Goal: Task Accomplishment & Management: Manage account settings

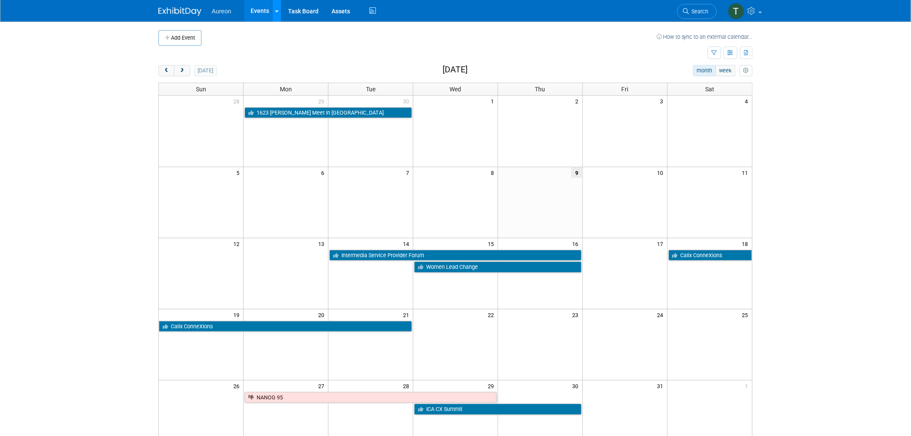
click at [277, 10] on icon at bounding box center [276, 12] width 3 height 6
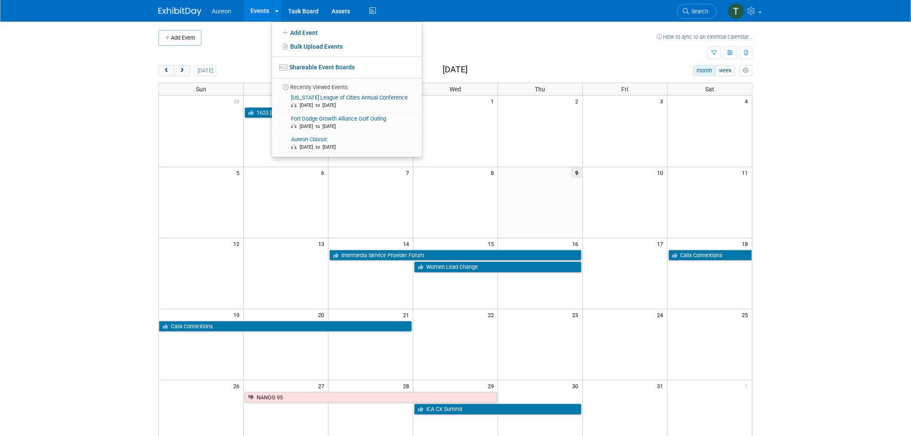
click at [505, 37] on td at bounding box center [428, 37] width 455 height 15
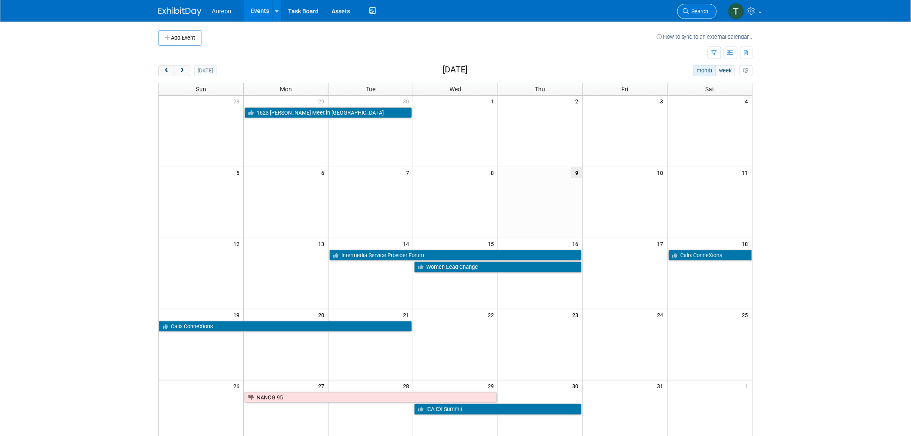
click at [700, 10] on span "Search" at bounding box center [699, 11] width 20 height 6
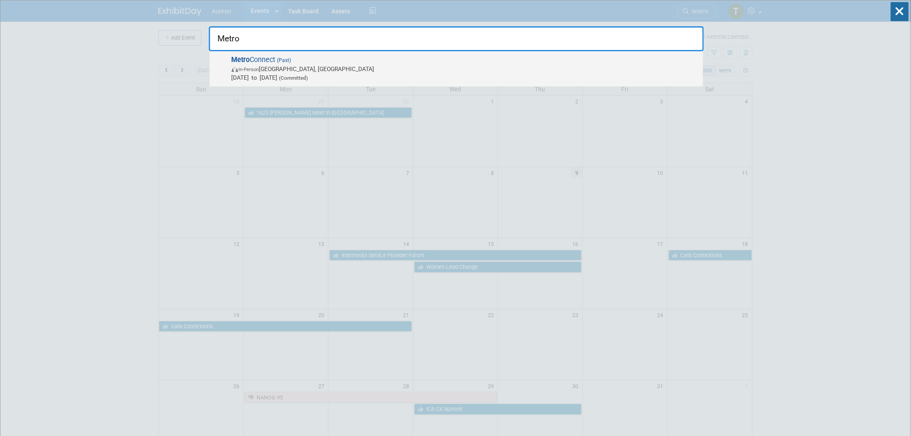
type input "Metro"
click at [289, 65] on span "In-Person Fort Lauderdale, FL" at bounding box center [465, 69] width 467 height 9
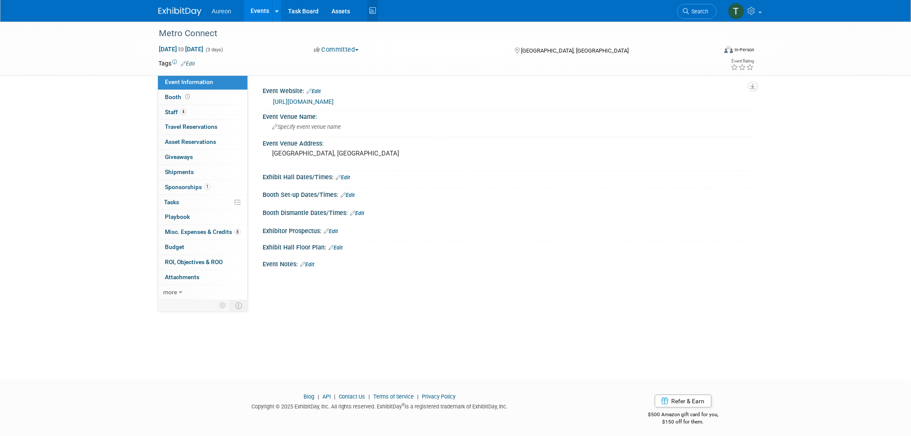
click at [372, 12] on icon at bounding box center [372, 10] width 11 height 13
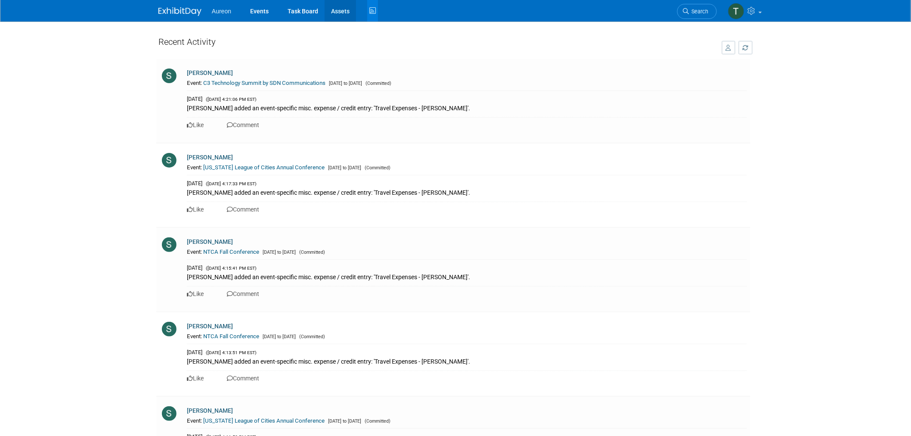
click at [342, 14] on link "Assets" at bounding box center [340, 11] width 31 height 22
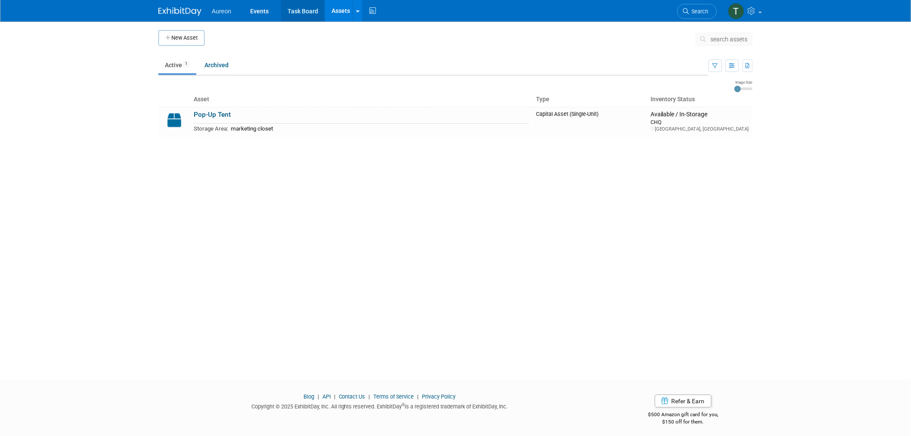
click at [302, 11] on link "Task Board" at bounding box center [302, 11] width 43 height 22
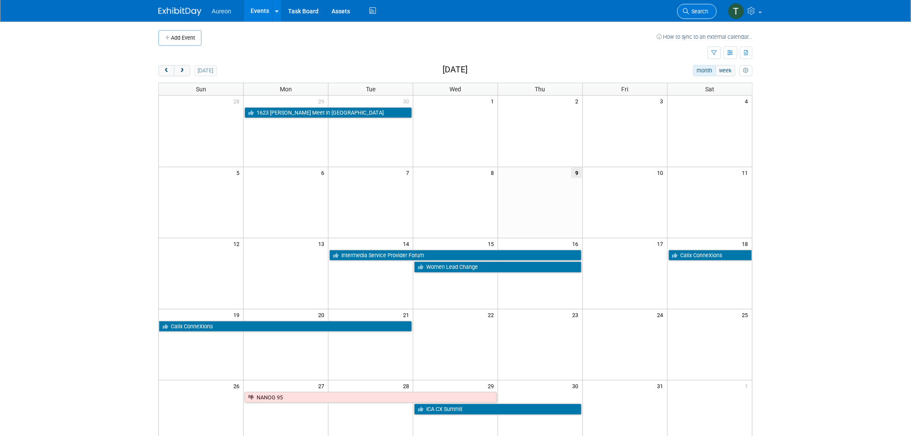
click at [702, 5] on link "Search" at bounding box center [697, 11] width 40 height 15
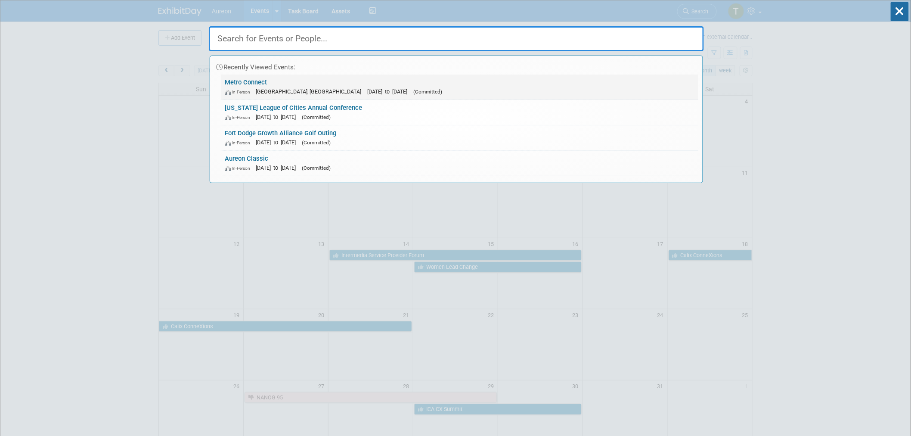
click at [261, 80] on link "Metro Connect In-Person Fort Lauderdale, FL Feb 24, 2025 to Feb 26, 2025 (Commi…" at bounding box center [459, 86] width 477 height 25
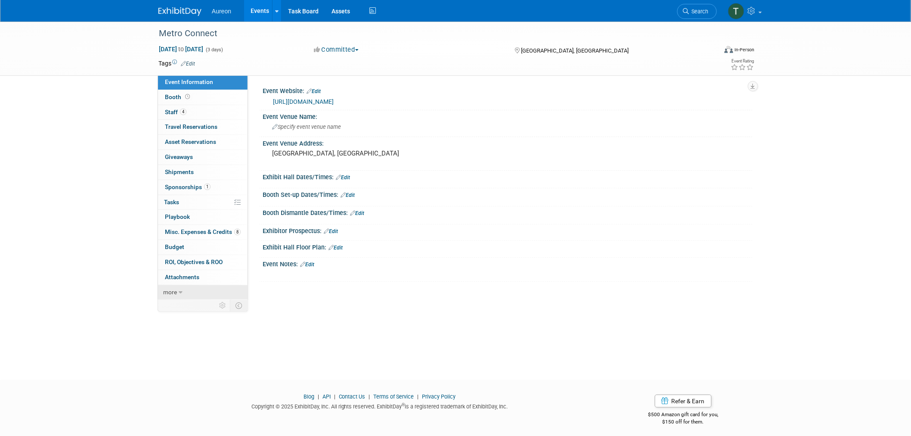
click at [177, 294] on link "more" at bounding box center [203, 292] width 90 height 15
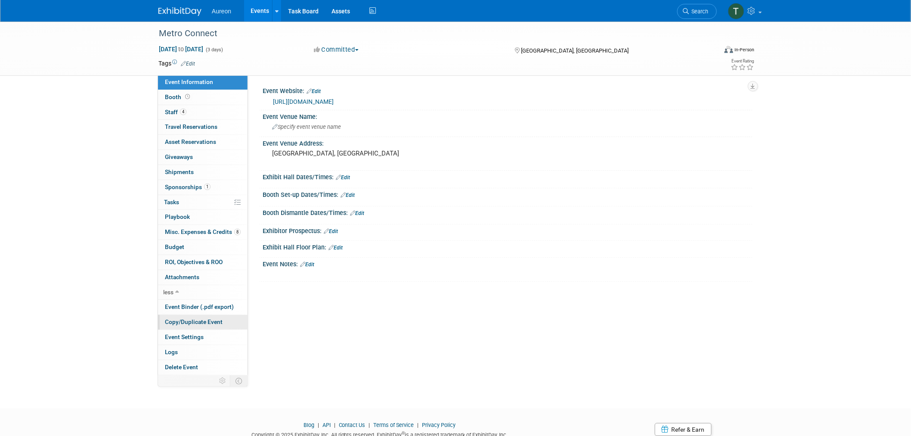
click at [188, 323] on span "Copy/Duplicate Event" at bounding box center [194, 321] width 58 height 7
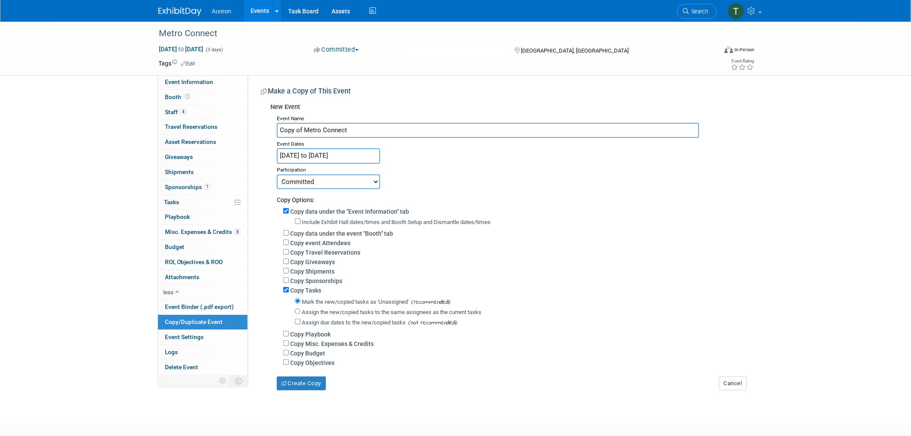
drag, startPoint x: 304, startPoint y: 127, endPoint x: 264, endPoint y: 132, distance: 40.3
click at [264, 132] on div "New Event Event Name Copy of Metro Connect Event Dates Feb 24, 2025 to Feb 26, …" at bounding box center [503, 244] width 485 height 291
type input "Metro Connect"
click at [326, 156] on input "Feb 24, 2025 to Feb 26, 2025" at bounding box center [328, 155] width 103 height 15
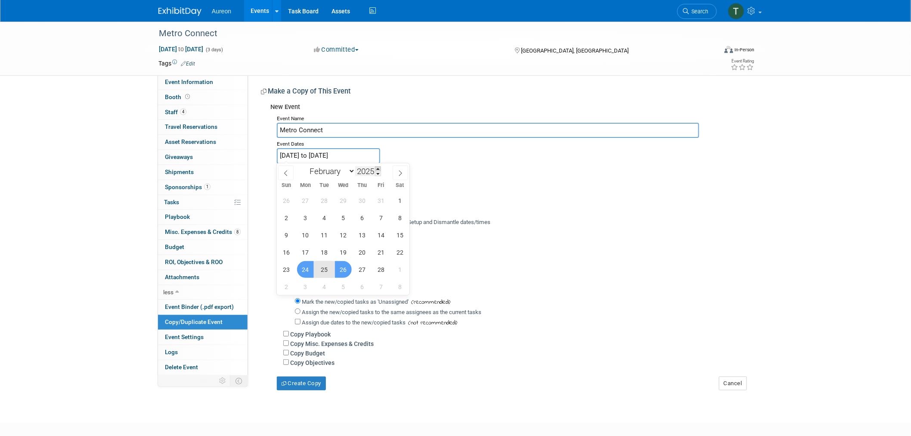
click at [378, 167] on span at bounding box center [378, 168] width 6 height 5
type input "2026"
click at [306, 250] on span "23" at bounding box center [305, 252] width 17 height 17
click at [338, 251] on span "25" at bounding box center [343, 252] width 17 height 17
type input "Feb 23, 2026 to Feb 25, 2026"
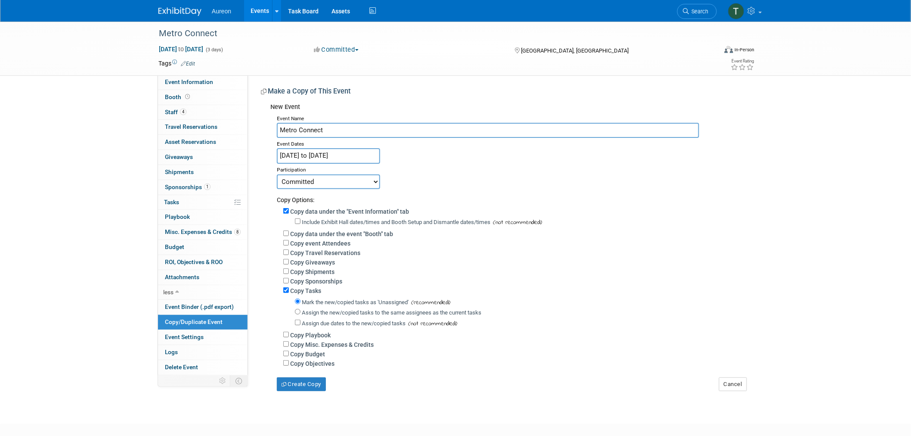
click at [370, 178] on select "Committed Considering Not Going" at bounding box center [328, 181] width 103 height 15
select select "3"
click at [277, 174] on select "Committed Considering Not Going" at bounding box center [328, 181] width 103 height 15
click at [302, 382] on button "Create Copy" at bounding box center [301, 384] width 49 height 14
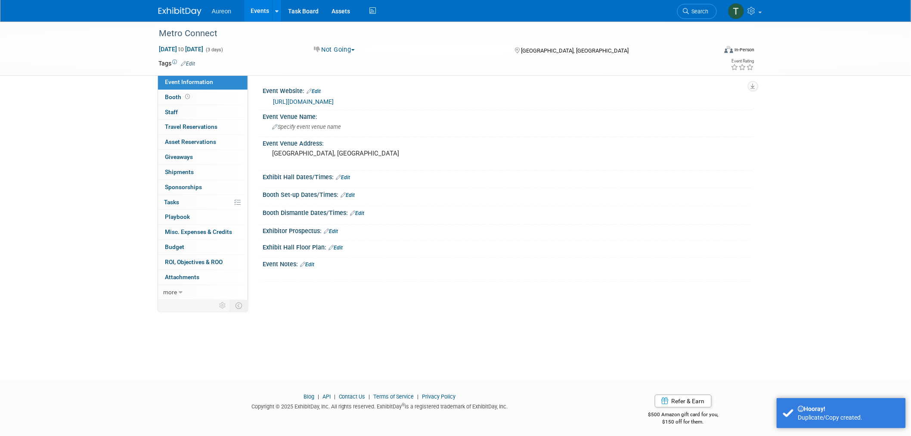
click at [302, 263] on icon at bounding box center [302, 264] width 5 height 6
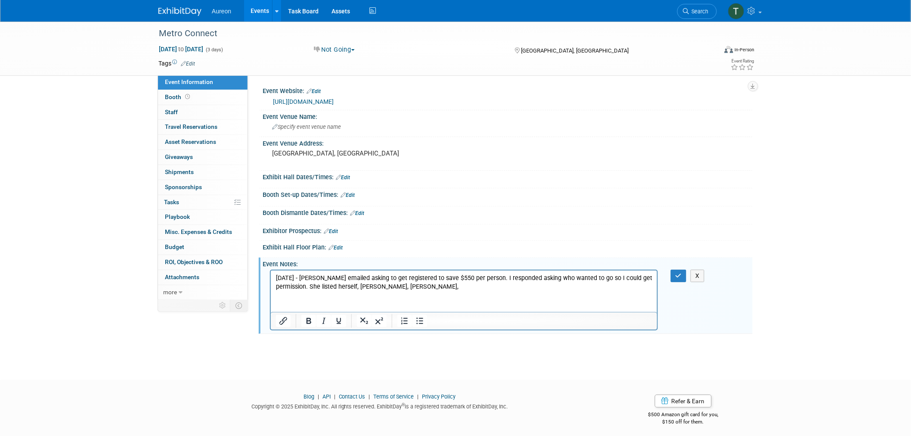
click at [378, 286] on p "10/9/25 - Tara emailed asking to get registered to save $550 per person. I resp…" at bounding box center [464, 281] width 376 height 17
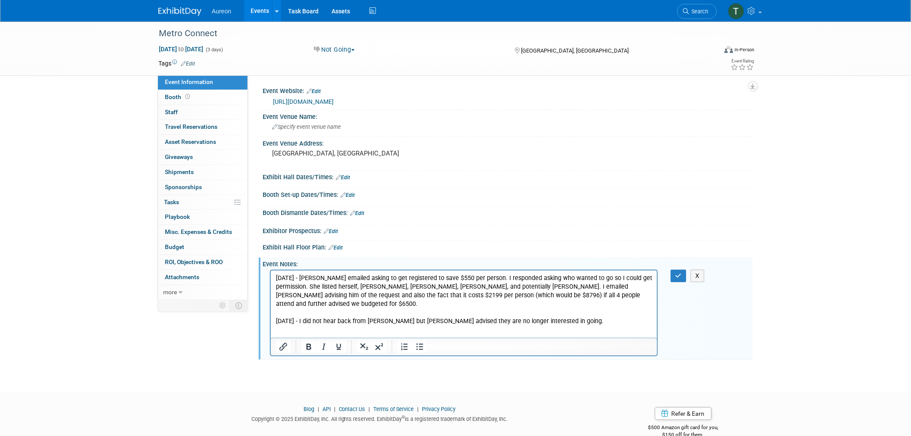
click at [470, 279] on p "10/9/25 - Tara emailed asking to get registered to save $550 per person. I resp…" at bounding box center [464, 290] width 376 height 34
click at [406, 276] on p "10/9/25 - Tara emailed asking to get registered to save $550 per person. I resp…" at bounding box center [464, 290] width 376 height 34
click at [557, 295] on p "10/9/25 - Tara emailed asking to get registered by tomorrow to save $550 per pe…" at bounding box center [464, 290] width 376 height 34
click at [568, 325] on html "10/9/25 - Tara emailed asking to get registered by tomorrow to save $550 per pe…" at bounding box center [463, 297] width 386 height 55
click at [679, 273] on icon "button" at bounding box center [679, 276] width 6 height 6
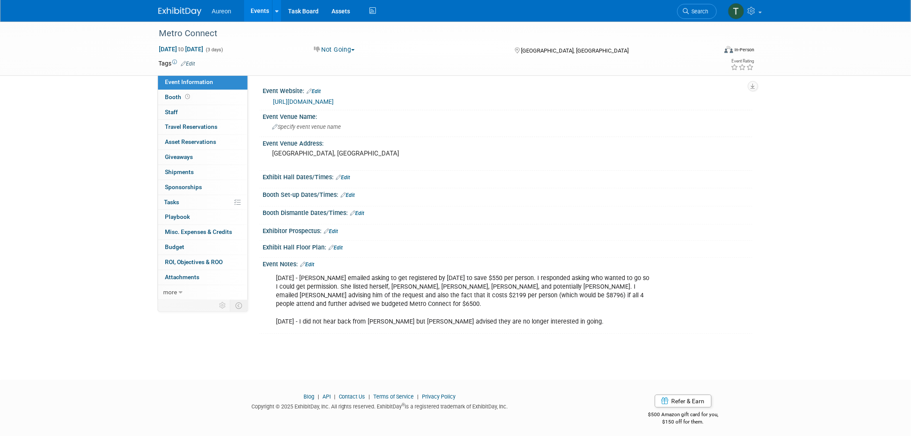
click at [217, 9] on span "Aureon" at bounding box center [221, 11] width 19 height 7
click at [180, 10] on img at bounding box center [179, 11] width 43 height 9
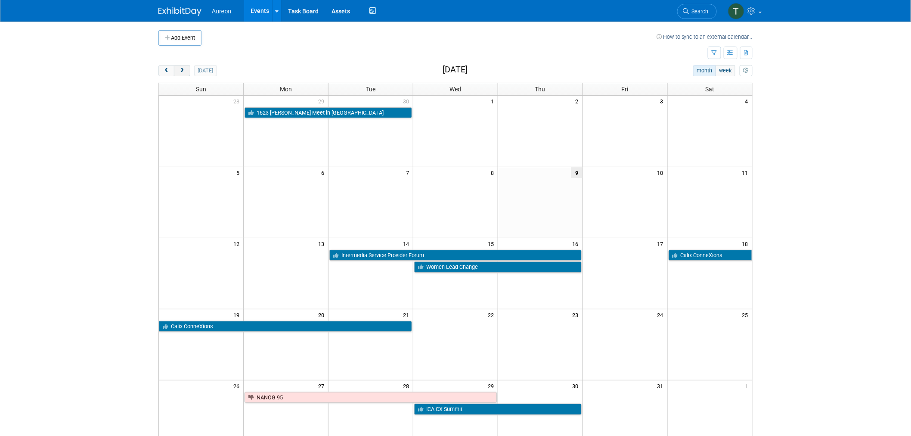
click at [183, 74] on span "next" at bounding box center [182, 71] width 6 height 6
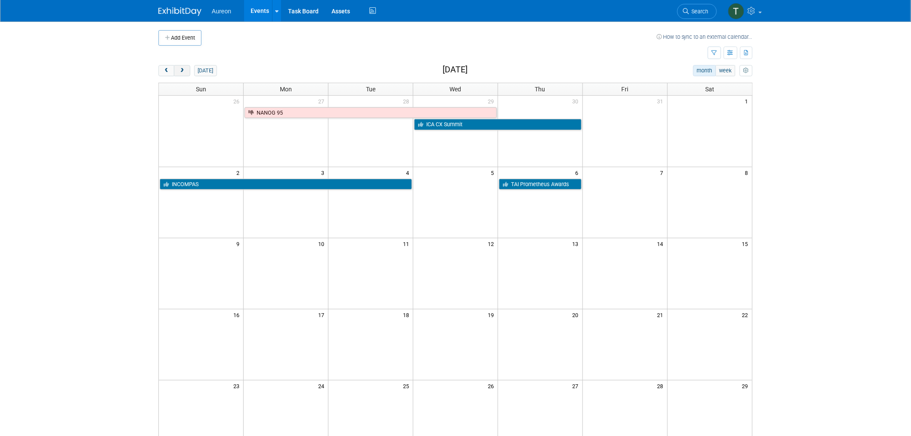
click at [183, 74] on span "next" at bounding box center [182, 71] width 6 height 6
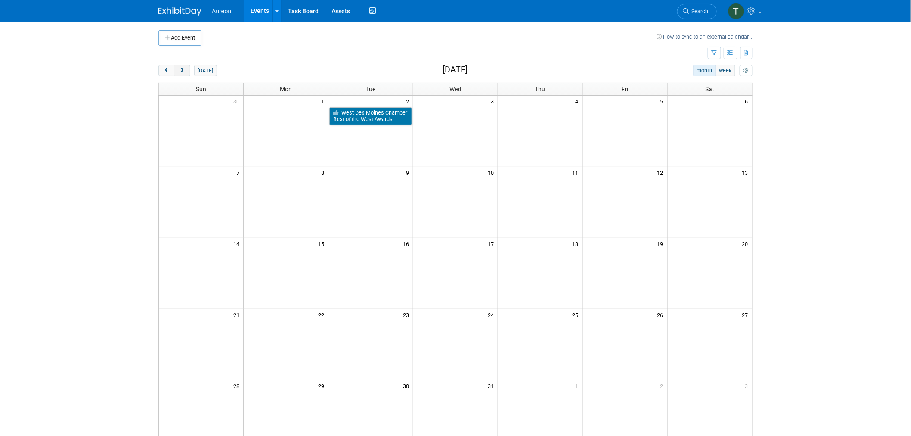
click at [183, 74] on span "next" at bounding box center [182, 71] width 6 height 6
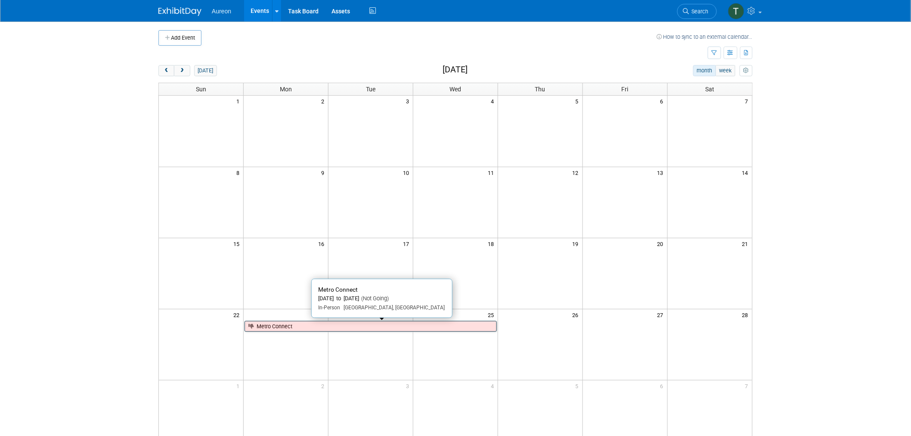
click at [342, 328] on link "Metro Connect" at bounding box center [371, 326] width 252 height 11
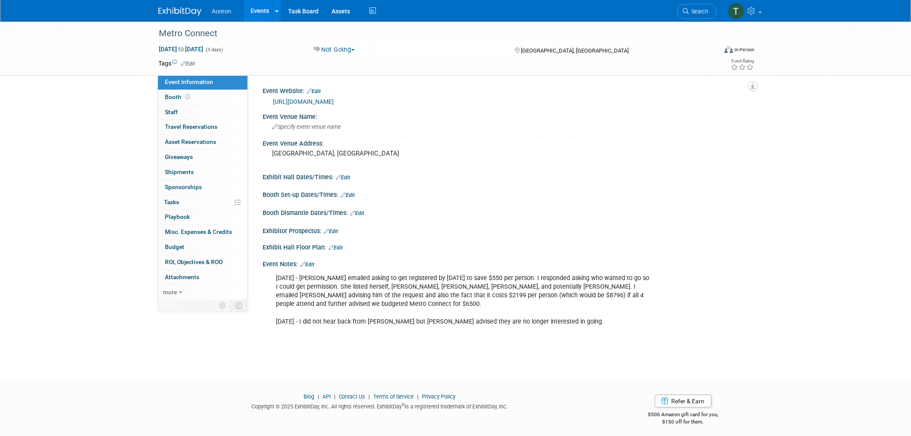
click at [225, 11] on span "Aureon" at bounding box center [221, 11] width 19 height 7
click at [223, 13] on span "Aureon" at bounding box center [221, 11] width 19 height 7
click at [308, 10] on link "Task Board" at bounding box center [303, 11] width 43 height 22
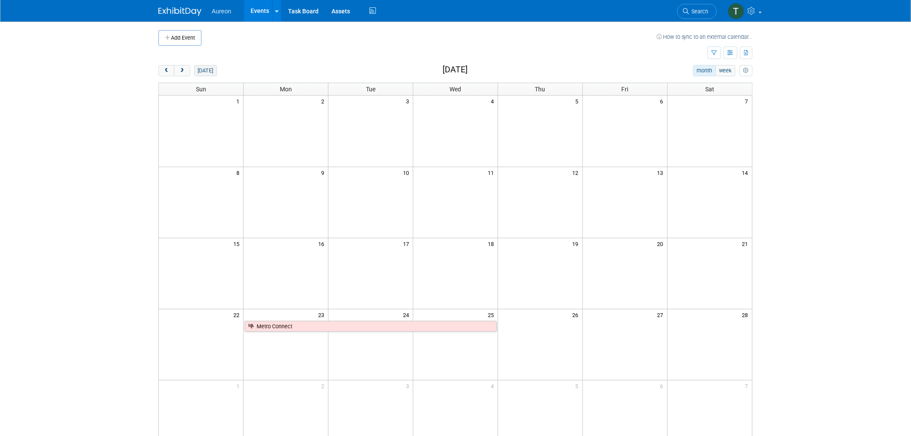
click at [205, 67] on button "[DATE]" at bounding box center [205, 70] width 23 height 11
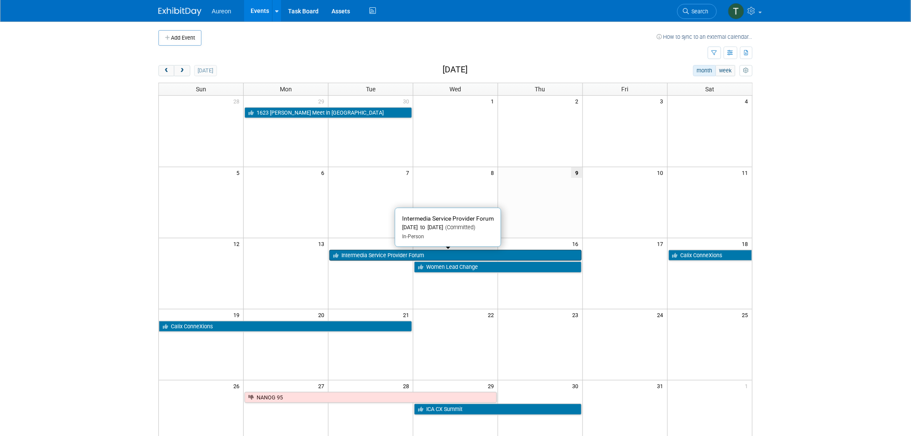
click at [359, 254] on link "Intermedia Service Provider Forum" at bounding box center [455, 255] width 252 height 11
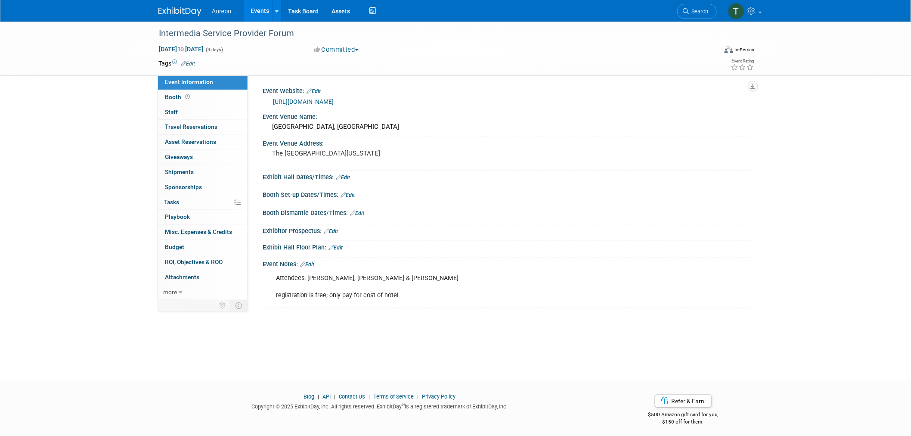
click at [195, 9] on img at bounding box center [179, 11] width 43 height 9
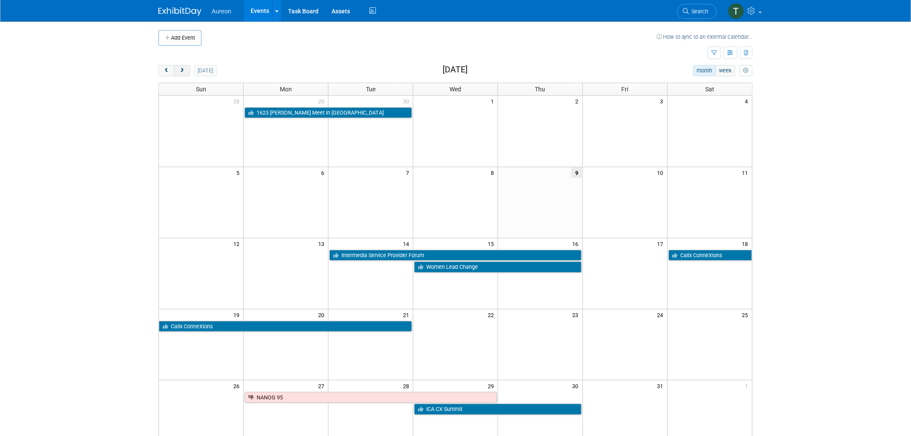
click at [181, 71] on span "next" at bounding box center [182, 71] width 6 height 6
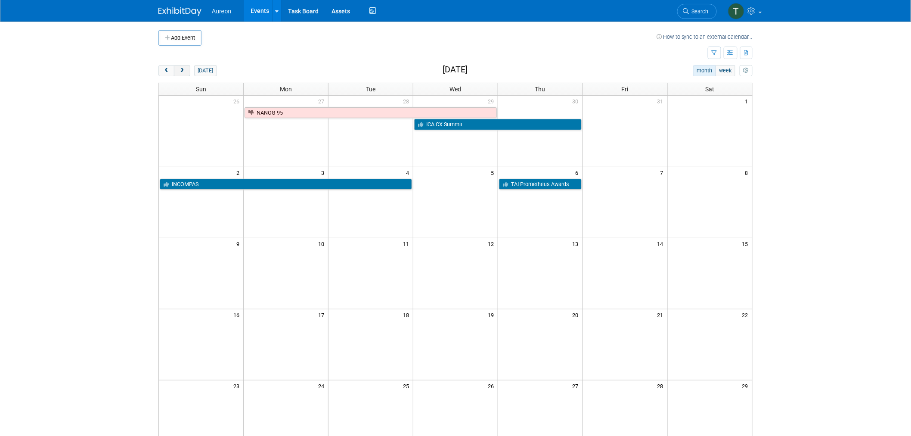
click at [181, 70] on span "next" at bounding box center [182, 71] width 6 height 6
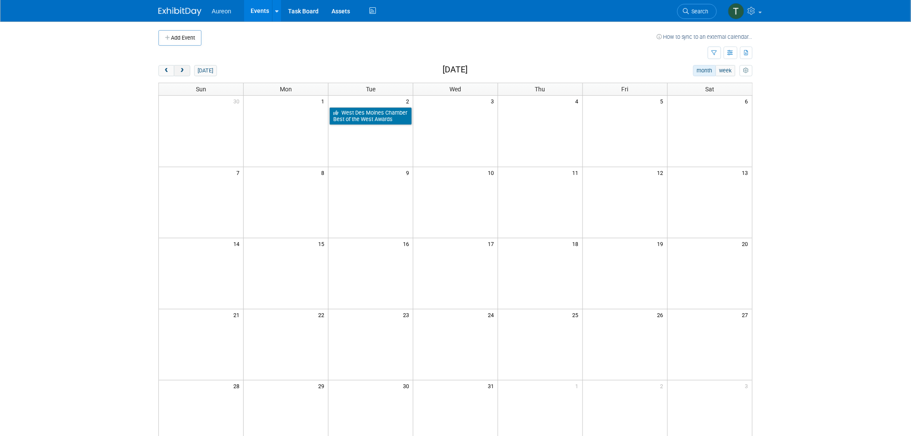
click at [181, 70] on span "next" at bounding box center [182, 71] width 6 height 6
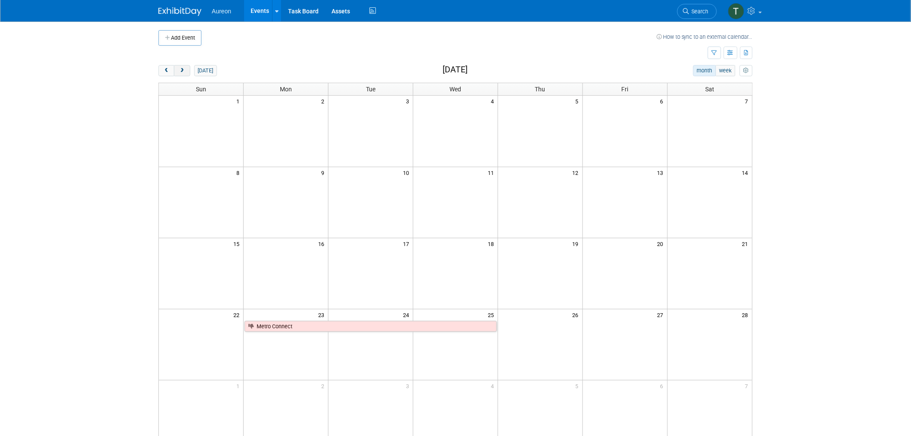
click at [181, 70] on span "next" at bounding box center [182, 71] width 6 height 6
